Goal: Transaction & Acquisition: Purchase product/service

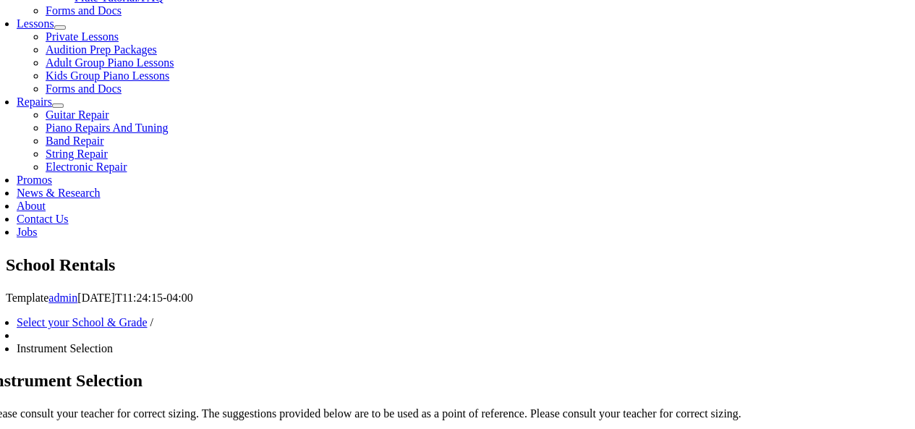
scroll to position [651, 0]
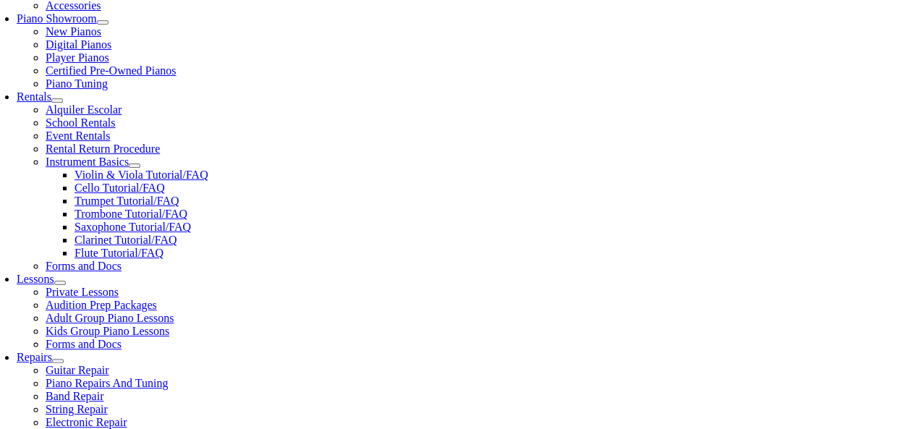
scroll to position [434, 0]
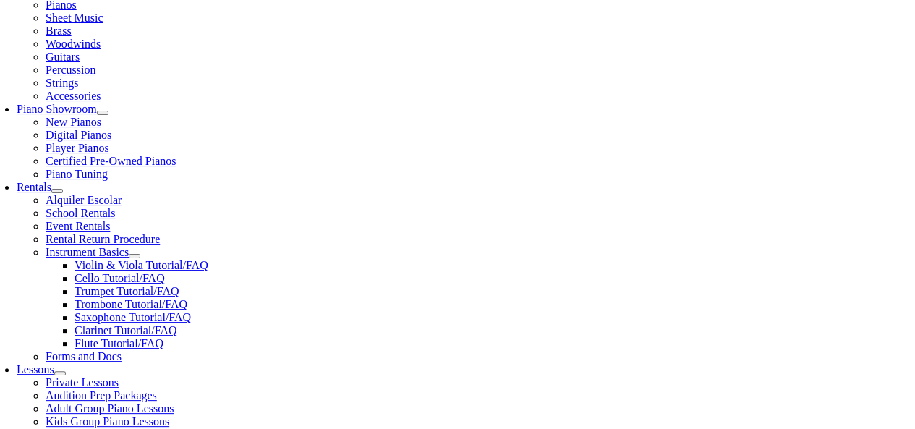
scroll to position [362, 0]
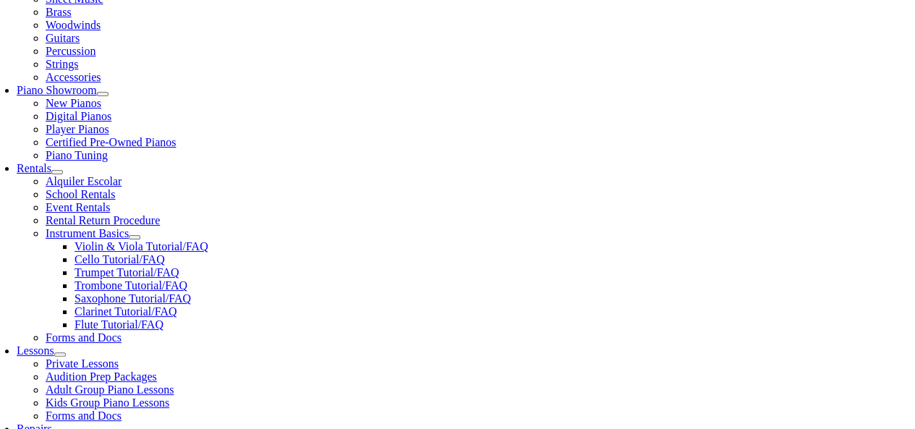
drag, startPoint x: 149, startPoint y: 250, endPoint x: 153, endPoint y: 241, distance: 10.1
type input "1"
type input "Lucas"
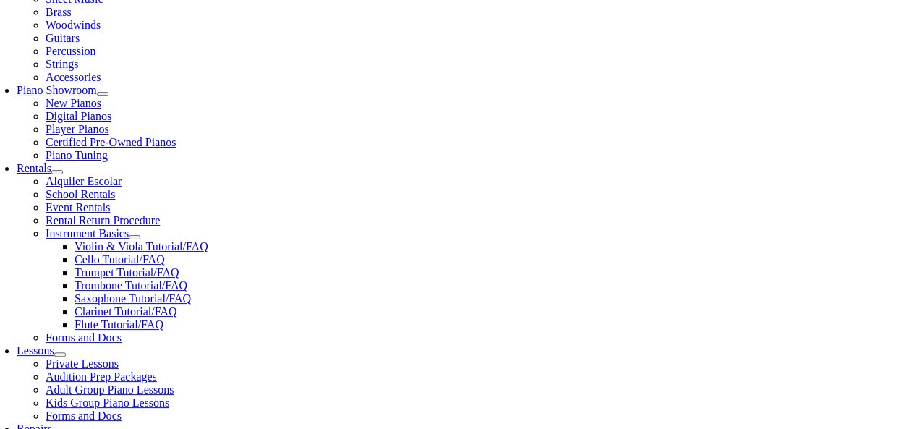
type input "Garraty"
type input "WCASD"
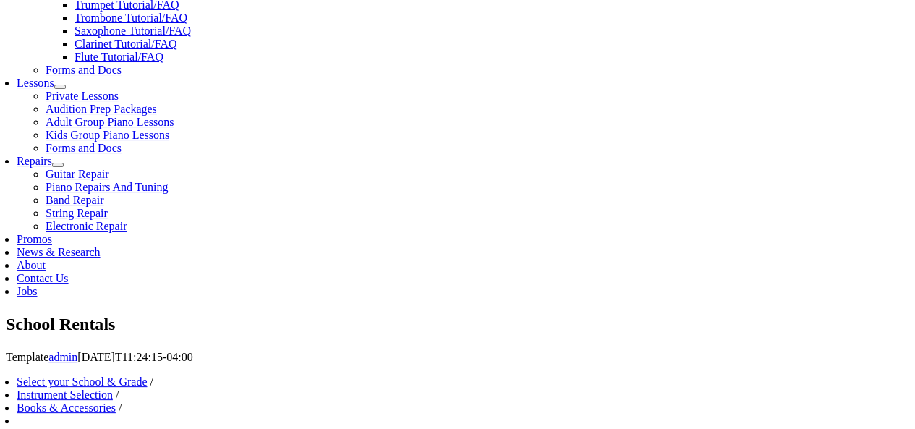
scroll to position [651, 0]
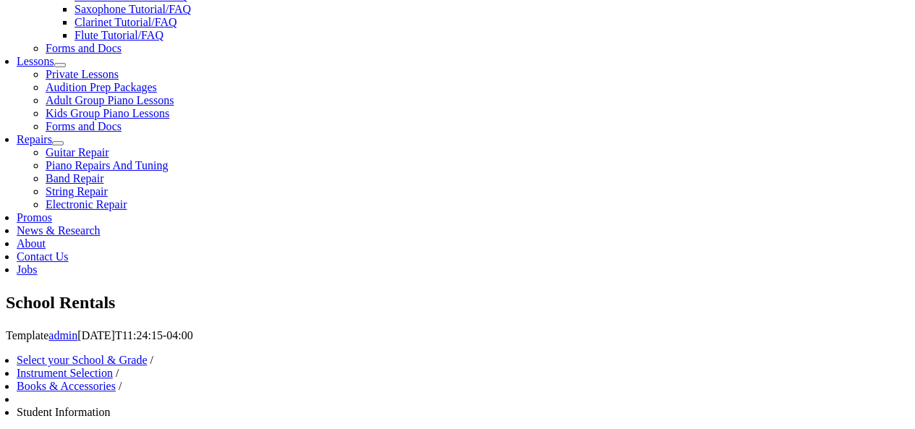
type input "4842661606"
type input "mm/dd/yyyy"
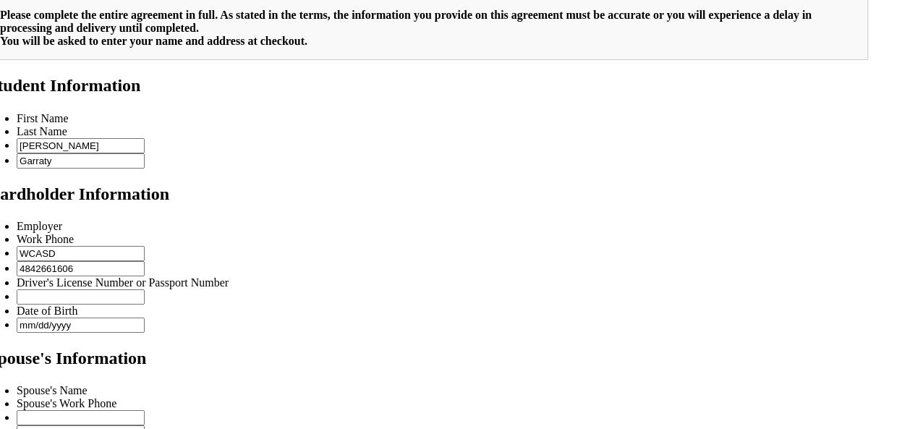
scroll to position [218, 0]
type input "2"
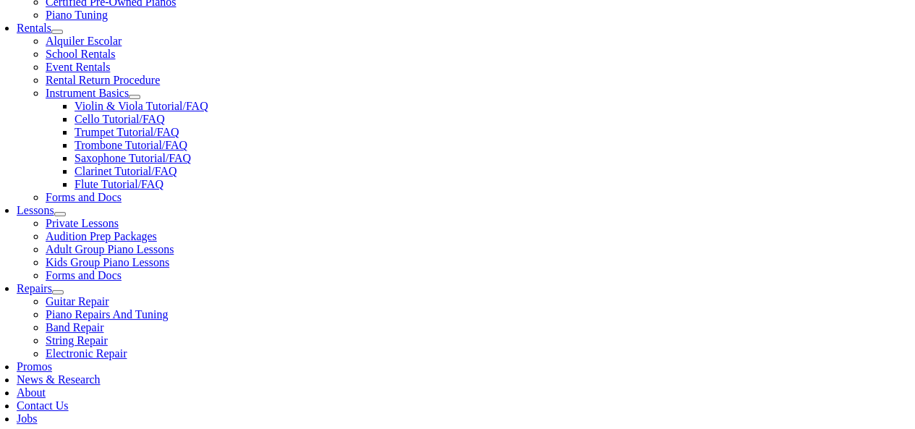
scroll to position [575, 0]
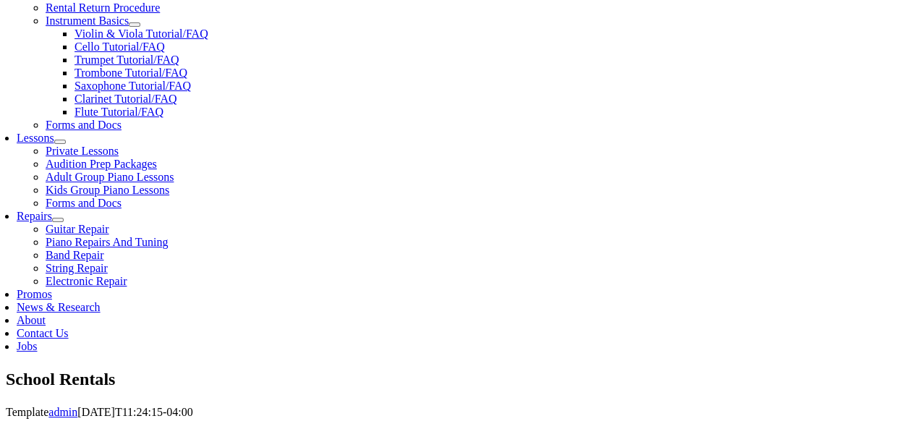
type input "29081296"
type input "09/06/1990"
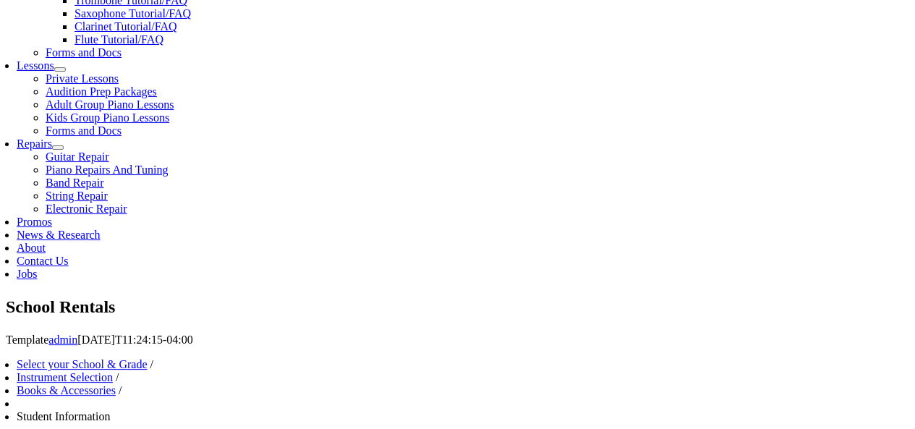
type input "Michael Garraty"
type input "610-761-2907"
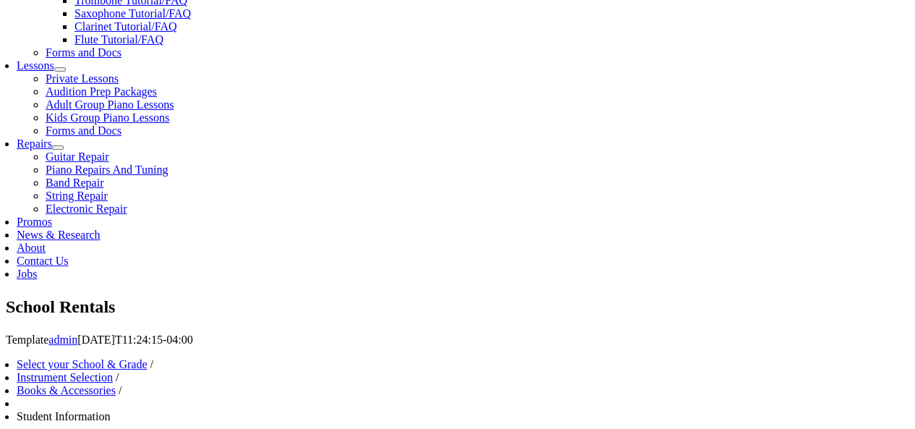
type input "P"
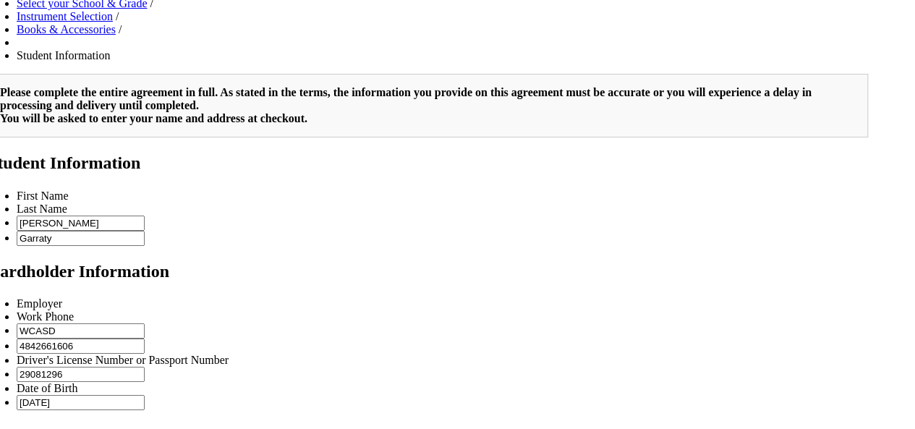
scroll to position [936, 0]
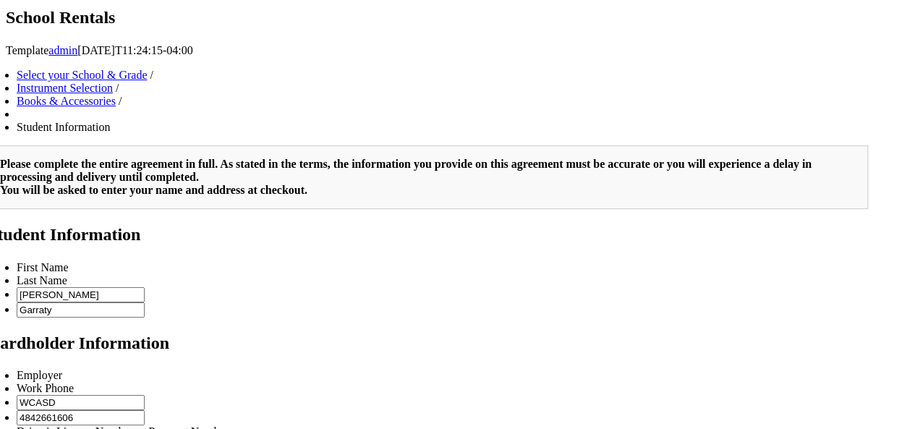
type input "Local Plumbers Union 690"
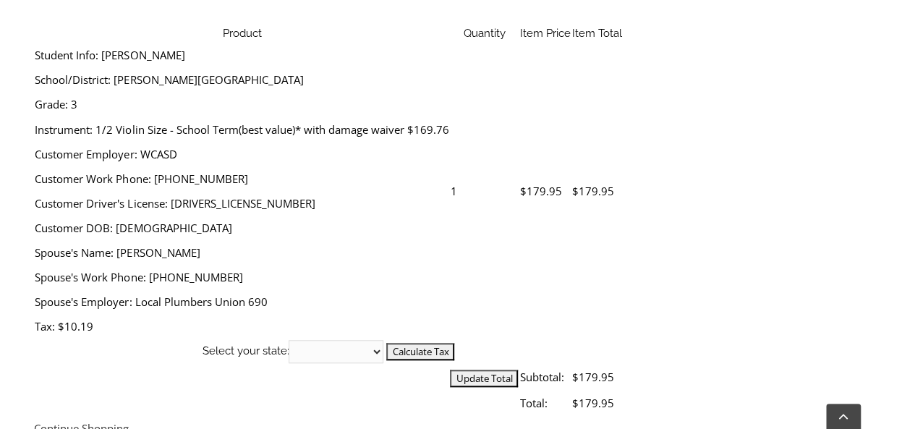
scroll to position [507, 0]
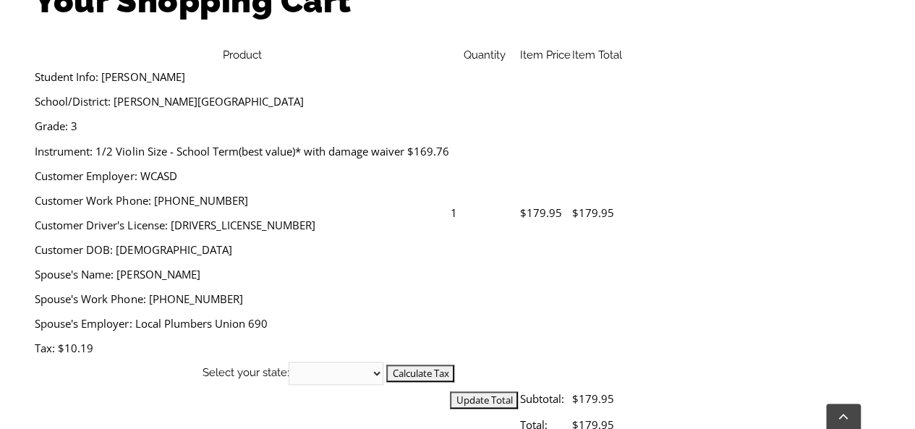
click at [622, 361] on th "Select your state: [US_STATE] [US_STATE] [US_STATE] [US_STATE] [US_STATE] [US_S…" at bounding box center [328, 373] width 588 height 25
click at [384, 362] on select "Alabama Alaska Arizona Arkansas California Colorado Connecticut Delaware D. C. …" at bounding box center [336, 373] width 95 height 23
select select "PA"
click at [384, 362] on select "Alabama Alaska Arizona Arkansas California Colorado Connecticut Delaware D. C. …" at bounding box center [336, 373] width 95 height 23
click at [454, 365] on input "Calculate Tax" at bounding box center [420, 373] width 68 height 17
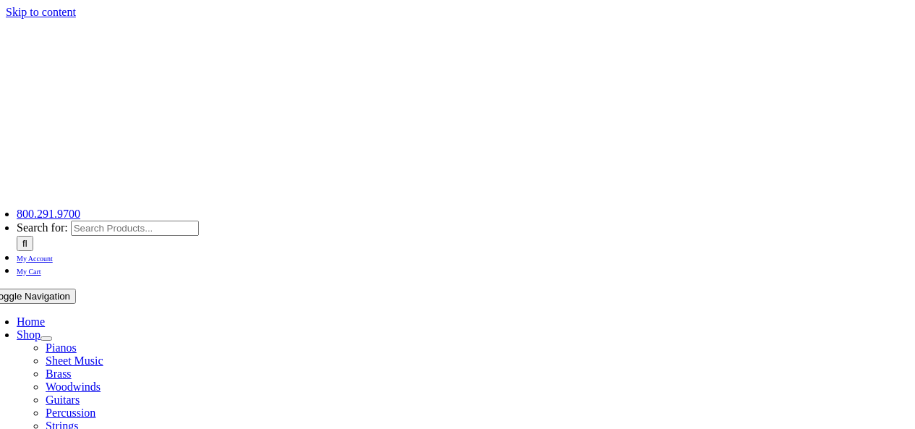
select select "PA"
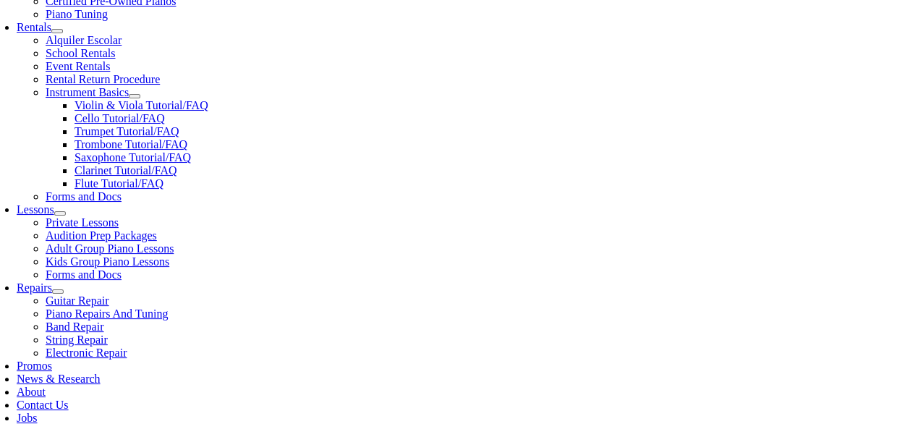
scroll to position [579, 0]
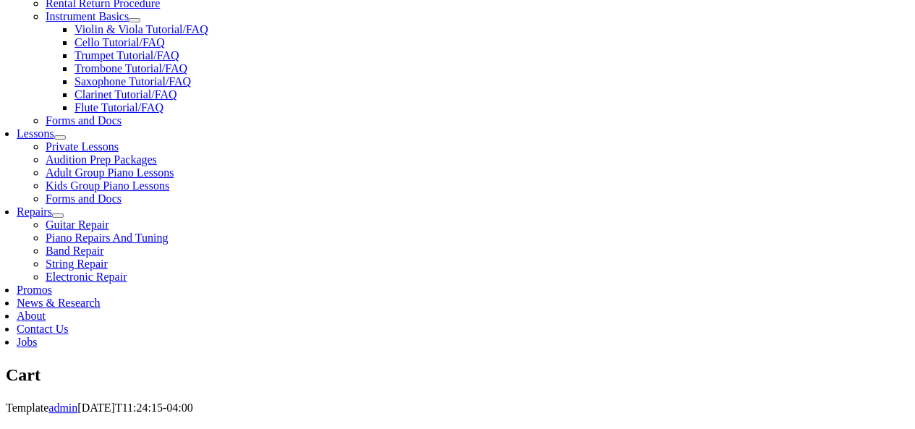
drag, startPoint x: 476, startPoint y: 290, endPoint x: 478, endPoint y: 206, distance: 84.0
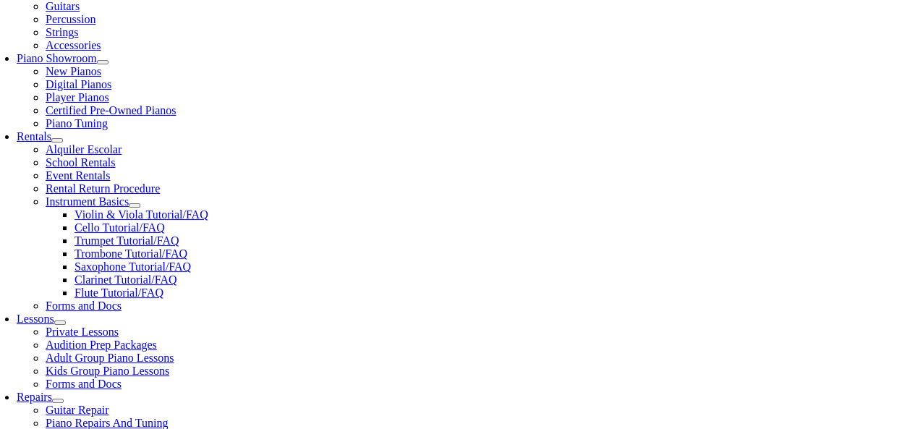
scroll to position [362, 0]
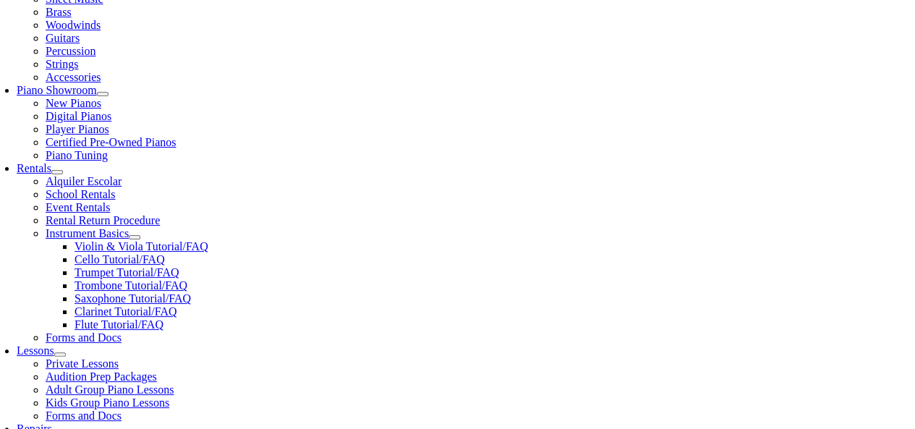
drag, startPoint x: 478, startPoint y: 206, endPoint x: 453, endPoint y: 240, distance: 41.4
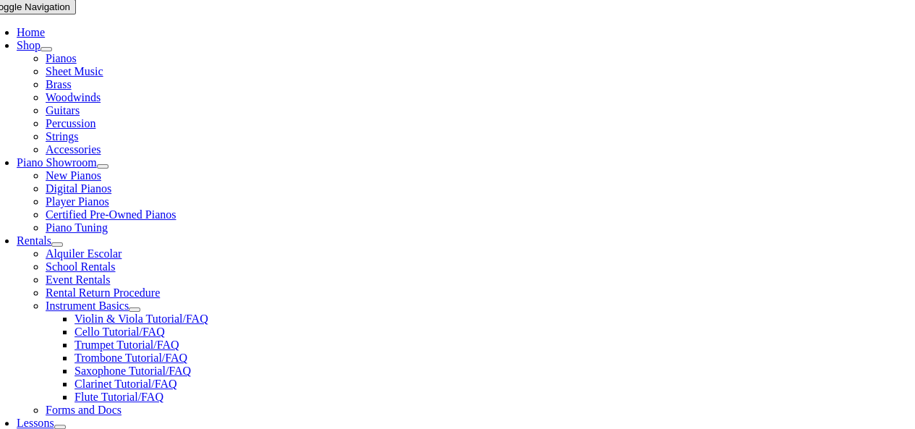
scroll to position [362, 0]
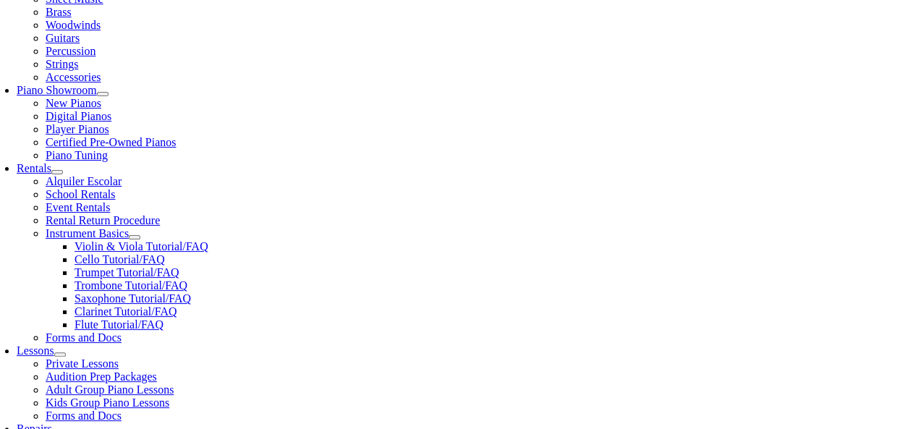
type input "bgarraty"
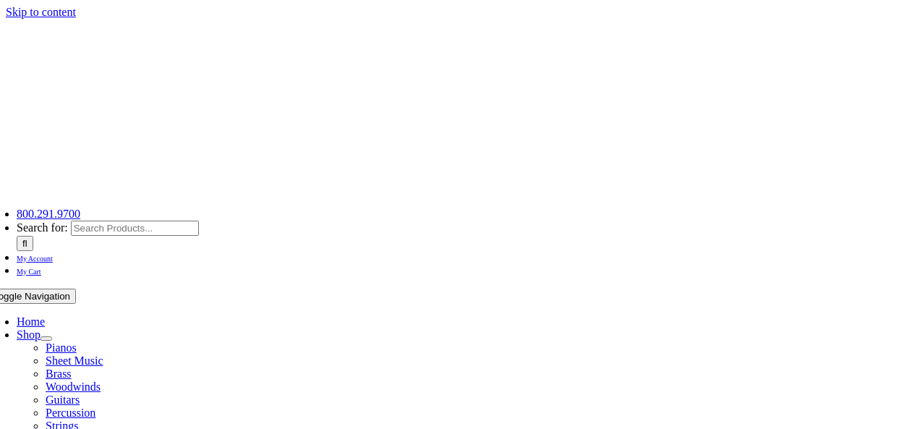
select select "PA"
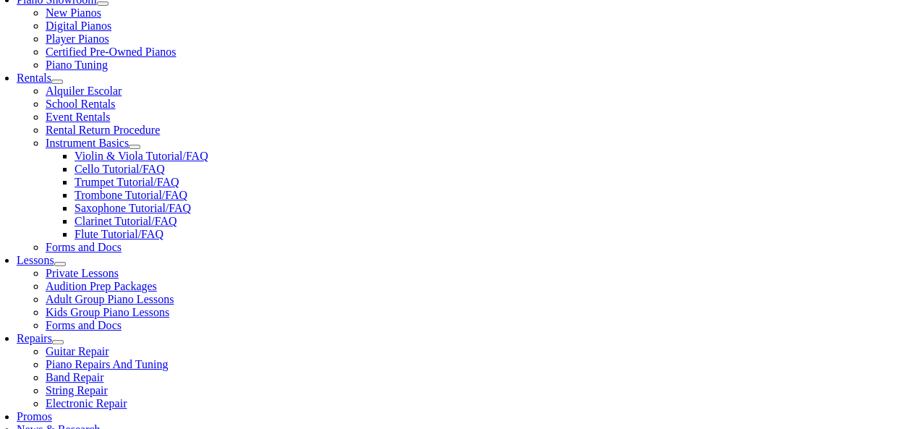
scroll to position [579, 0]
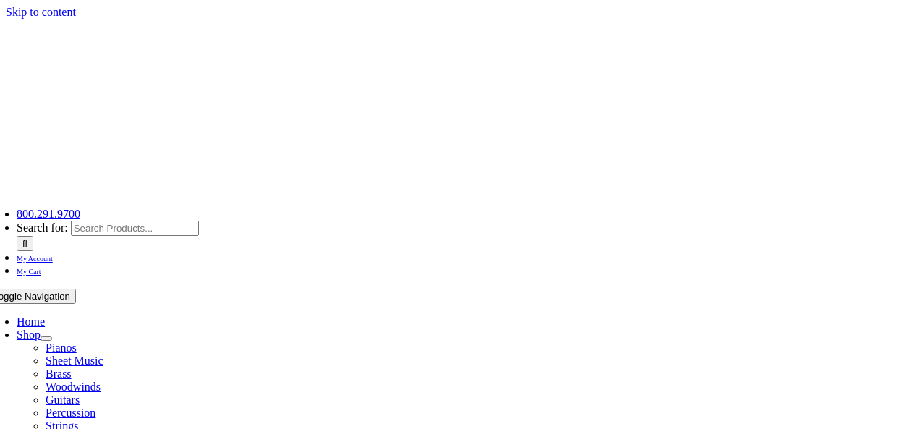
select select
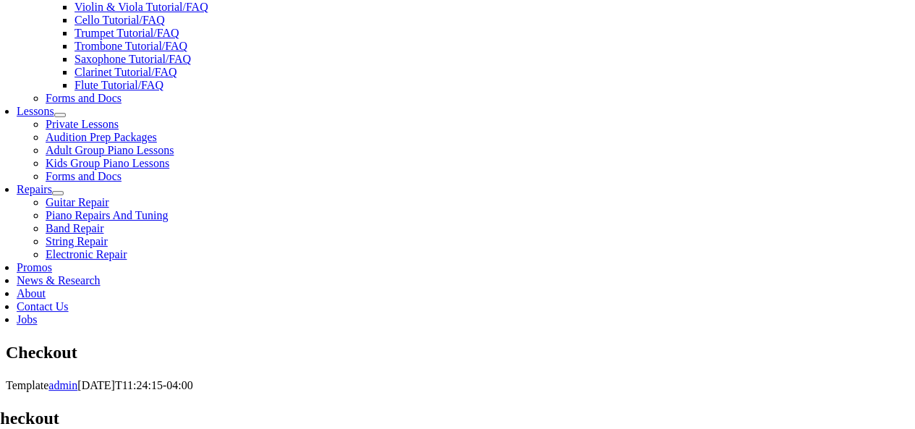
scroll to position [625, 0]
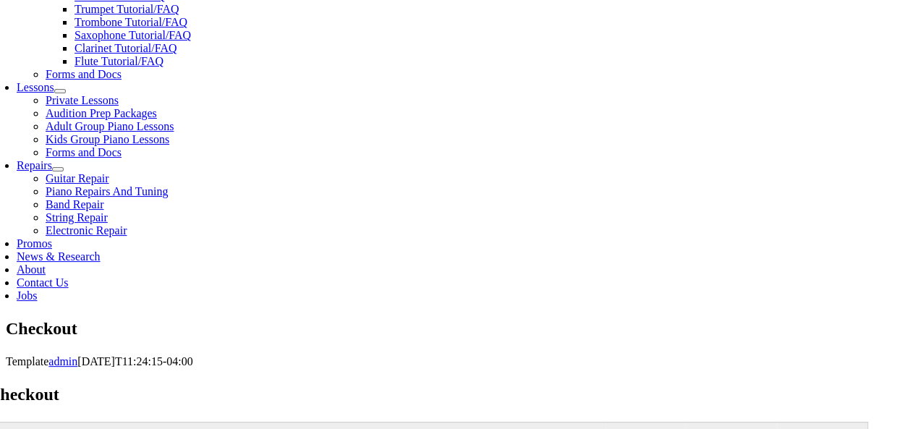
type input "[PERSON_NAME]"
type input "Garraty"
type input "[STREET_ADDRESS]"
type input "[GEOGRAPHIC_DATA][PERSON_NAME]"
select select "PA"
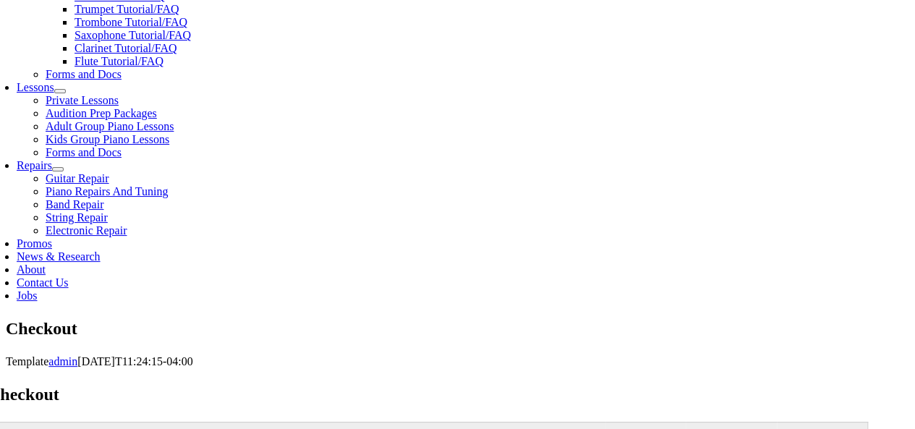
type input "19382-8435"
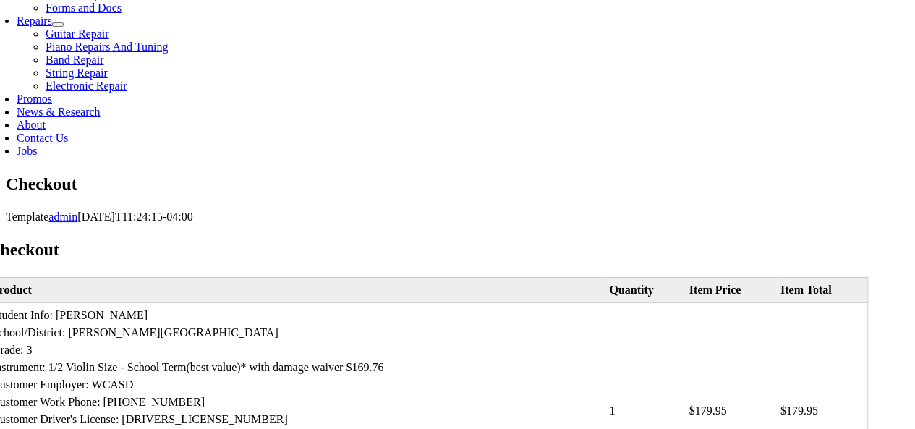
scroll to position [698, 0]
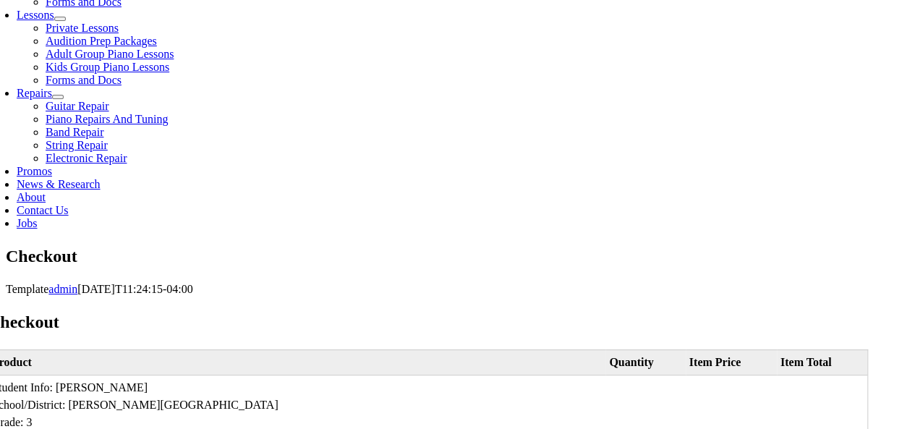
select select "visa"
type input "[CREDIT_CARD_NUMBER]"
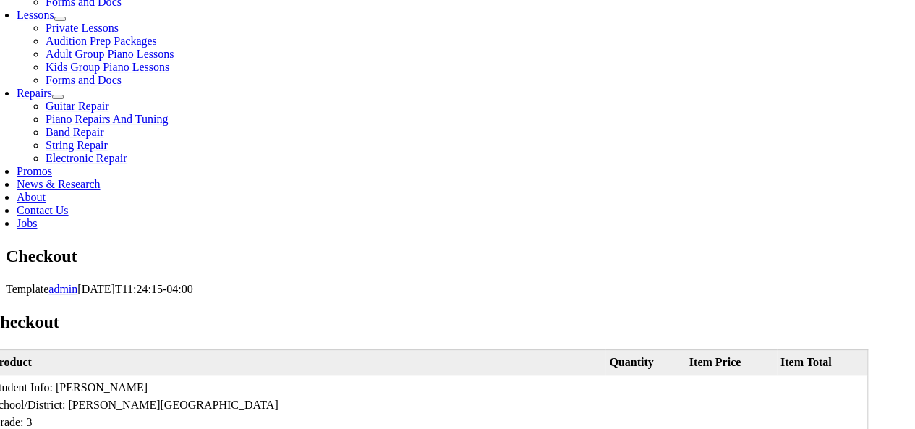
select select "07"
select select "2026"
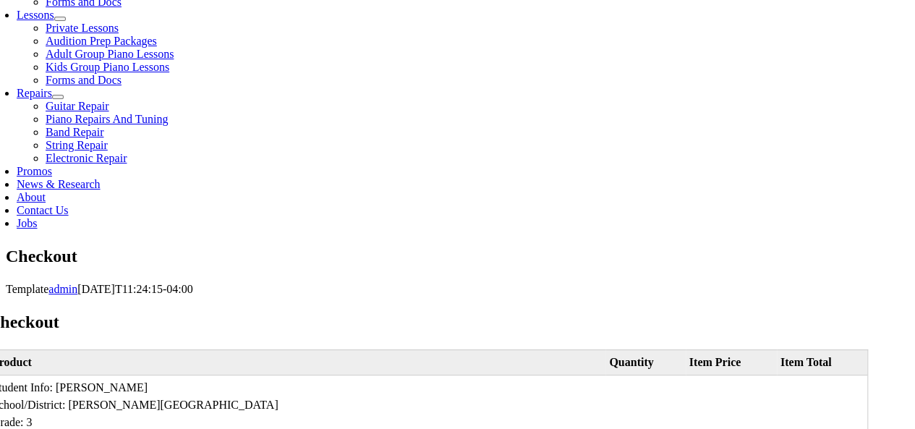
type input "162"
type input "2672513147"
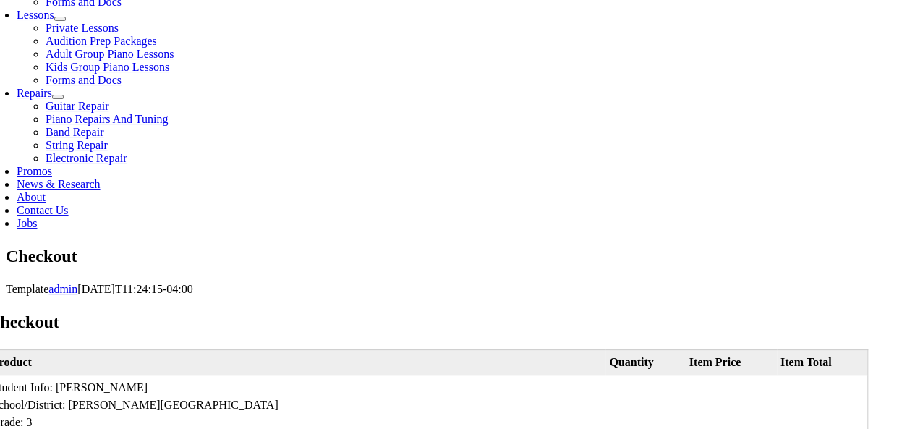
type input "[EMAIL_ADDRESS][DOMAIN_NAME]"
